Goal: Transaction & Acquisition: Obtain resource

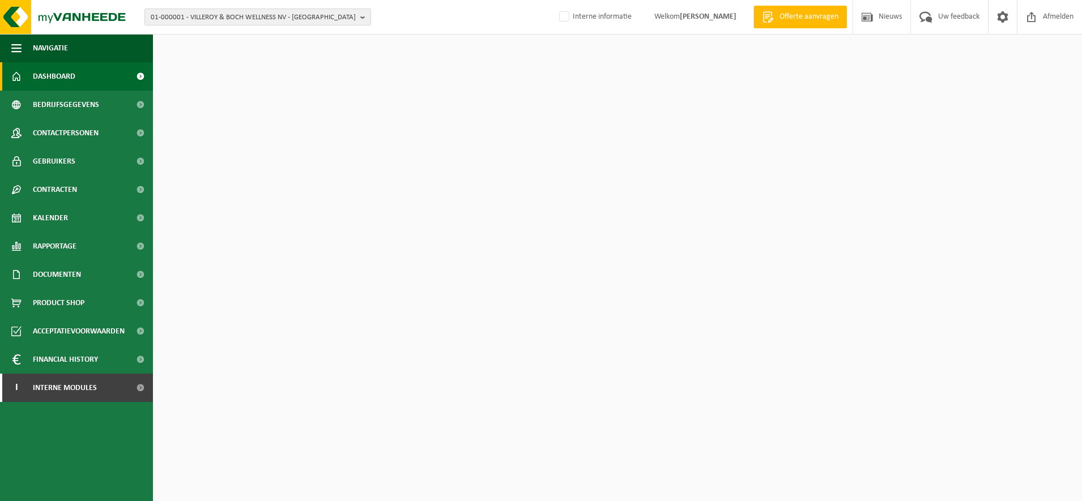
click at [196, 24] on span "01-000001 - VILLEROY & BOCH WELLNESS NV - [GEOGRAPHIC_DATA]" at bounding box center [253, 17] width 205 height 17
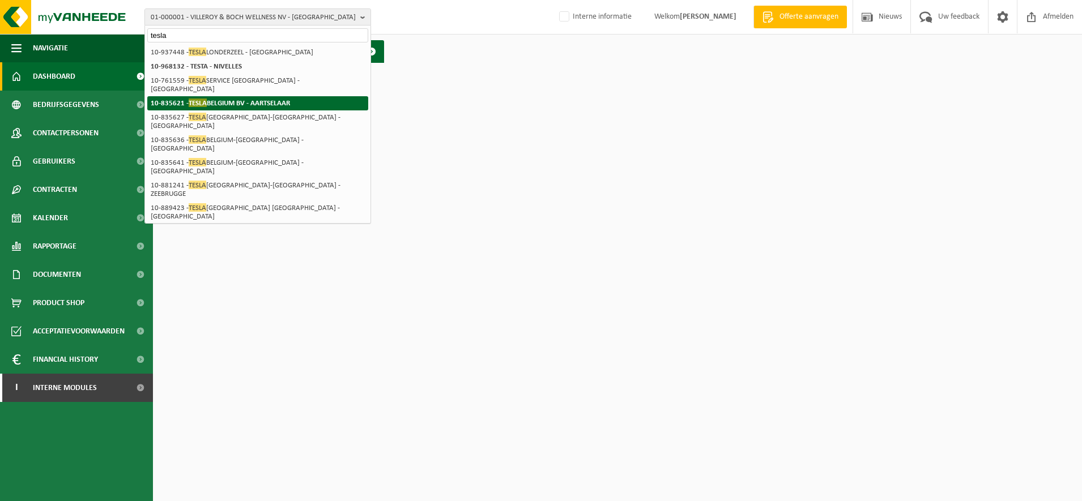
type input "tesla"
click at [245, 96] on li "10-835621 - TESLA [GEOGRAPHIC_DATA] BV - [GEOGRAPHIC_DATA]" at bounding box center [257, 103] width 221 height 14
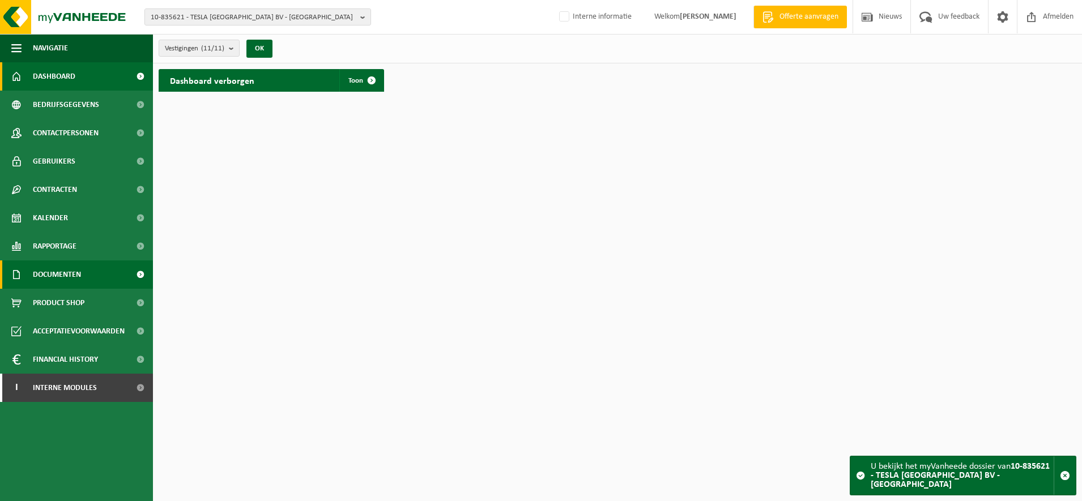
click at [72, 275] on span "Documenten" at bounding box center [57, 275] width 48 height 28
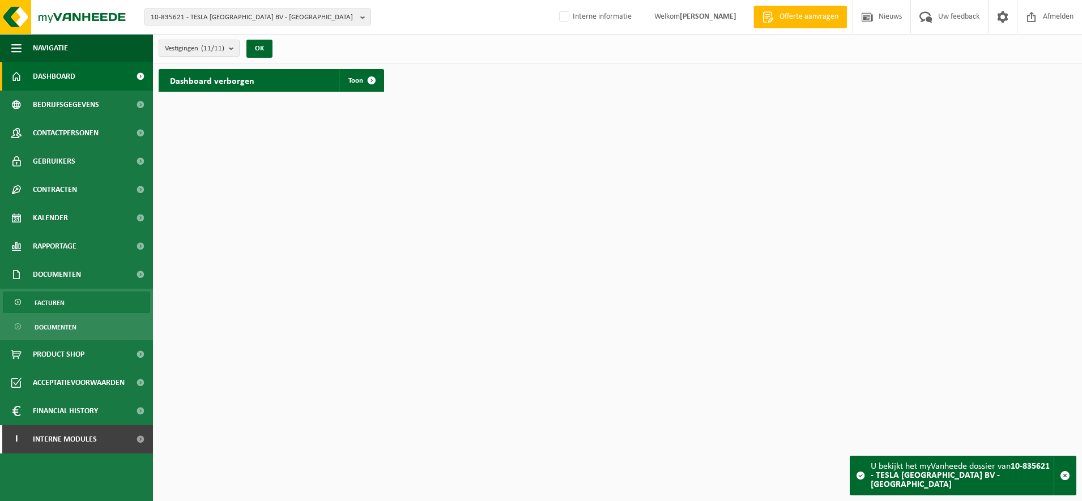
click at [77, 297] on link "Facturen" at bounding box center [76, 303] width 147 height 22
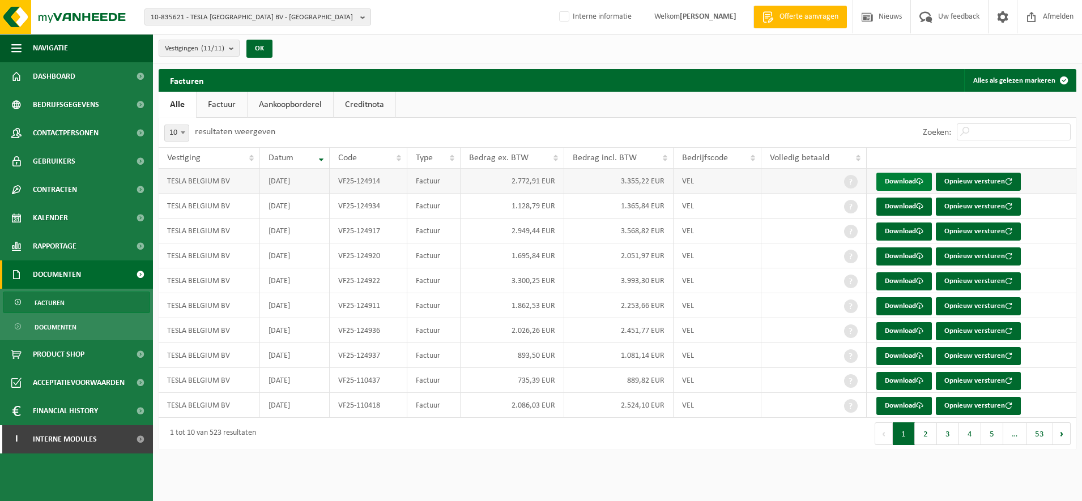
click at [918, 178] on link "Download" at bounding box center [903, 182] width 55 height 18
click at [225, 19] on span "10-835621 - TESLA [GEOGRAPHIC_DATA] BV - [GEOGRAPHIC_DATA]" at bounding box center [253, 17] width 205 height 17
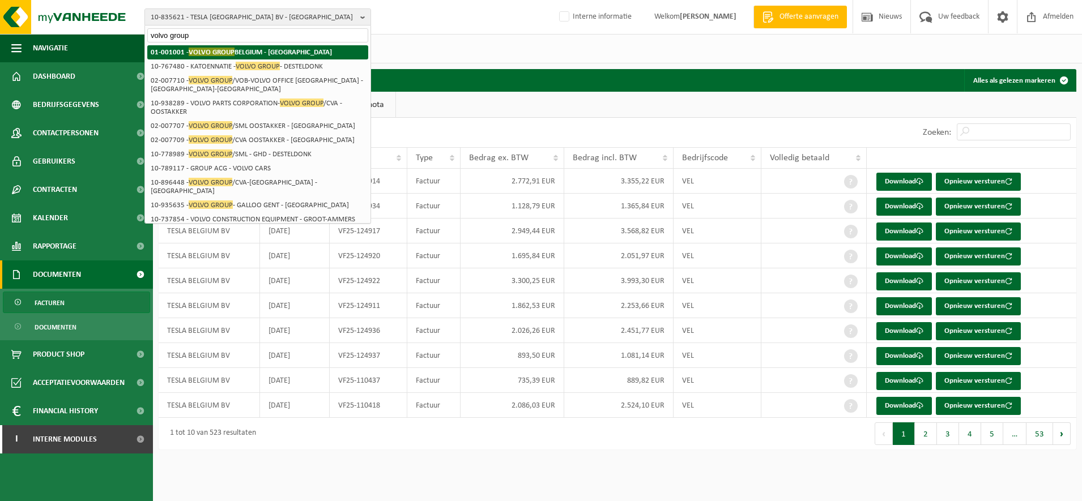
type input "volvo group"
click at [247, 50] on strong "01-001001 - VOLVO GROUP BELGIUM - OOSTAKKER" at bounding box center [241, 52] width 181 height 8
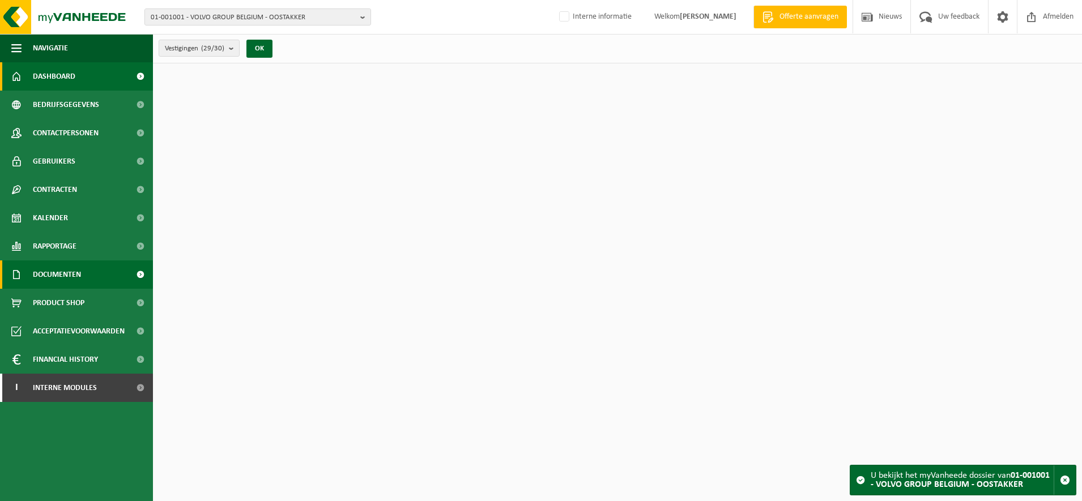
click at [69, 275] on span "Documenten" at bounding box center [57, 275] width 48 height 28
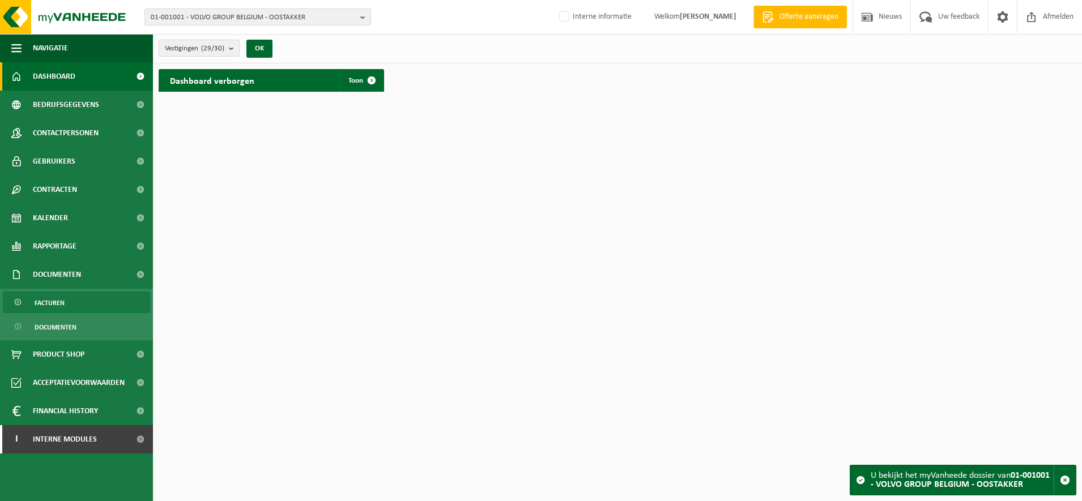
click at [69, 308] on link "Facturen" at bounding box center [76, 303] width 147 height 22
click at [68, 303] on link "Facturen" at bounding box center [76, 303] width 147 height 22
click at [40, 307] on span "Facturen" at bounding box center [50, 303] width 30 height 22
click at [233, 13] on span "01-001001 - VOLVO GROUP BELGIUM - OOSTAKKER" at bounding box center [253, 17] width 205 height 17
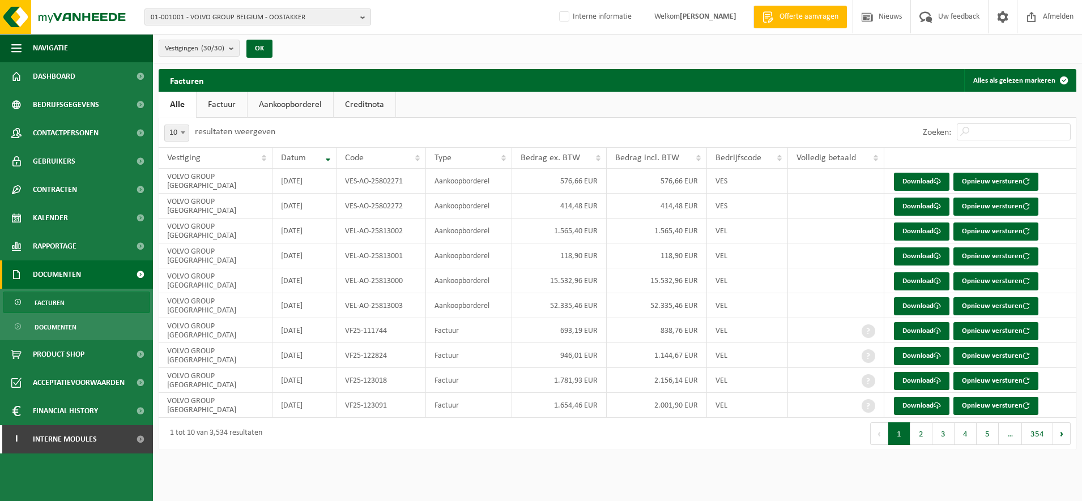
click at [232, 109] on link "Factuur" at bounding box center [222, 105] width 50 height 26
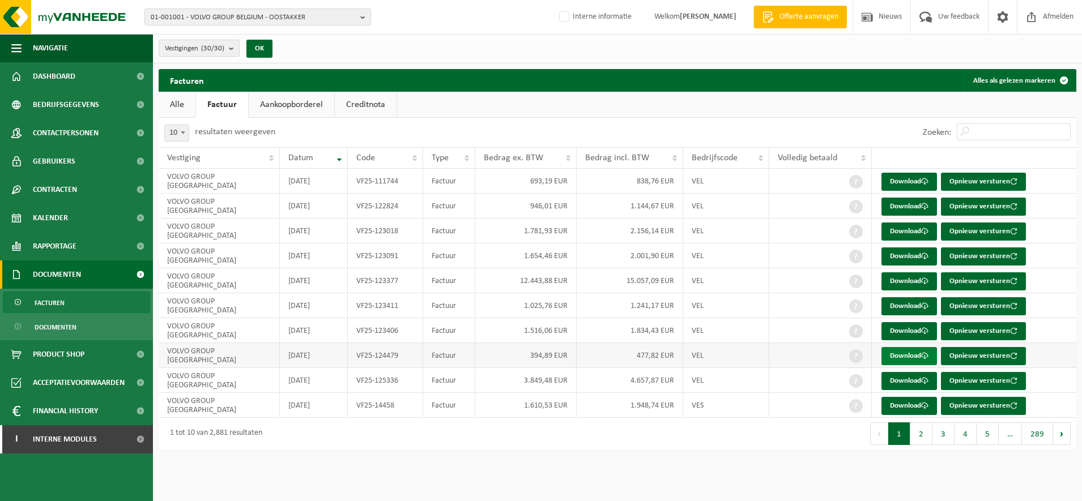
click at [903, 350] on link "Download" at bounding box center [908, 356] width 55 height 18
click at [905, 374] on link "Download" at bounding box center [908, 381] width 55 height 18
click at [925, 407] on span at bounding box center [924, 405] width 7 height 7
